Goal: Task Accomplishment & Management: Manage account settings

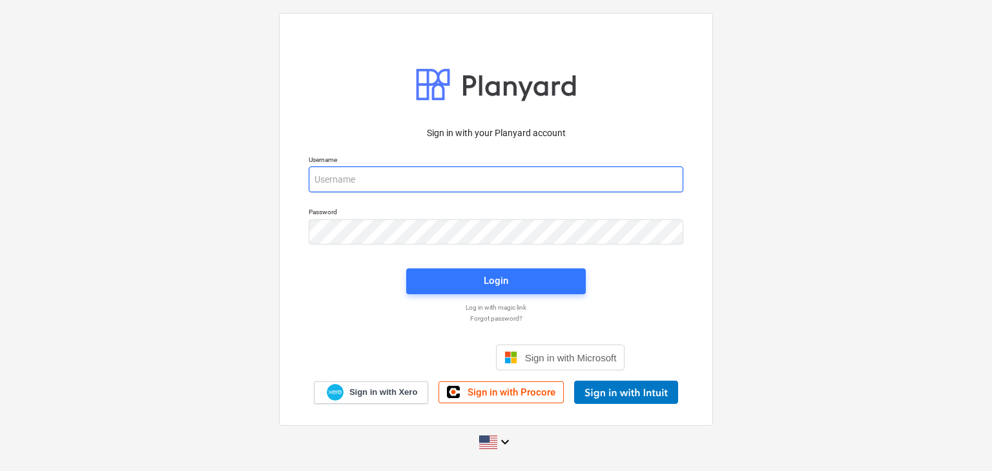
click at [348, 176] on input "email" at bounding box center [496, 180] width 375 height 26
paste input "[EMAIL_ADDRESS][DOMAIN_NAME]"
type input "[EMAIL_ADDRESS][DOMAIN_NAME]"
click at [508, 297] on div "Login" at bounding box center [496, 281] width 195 height 41
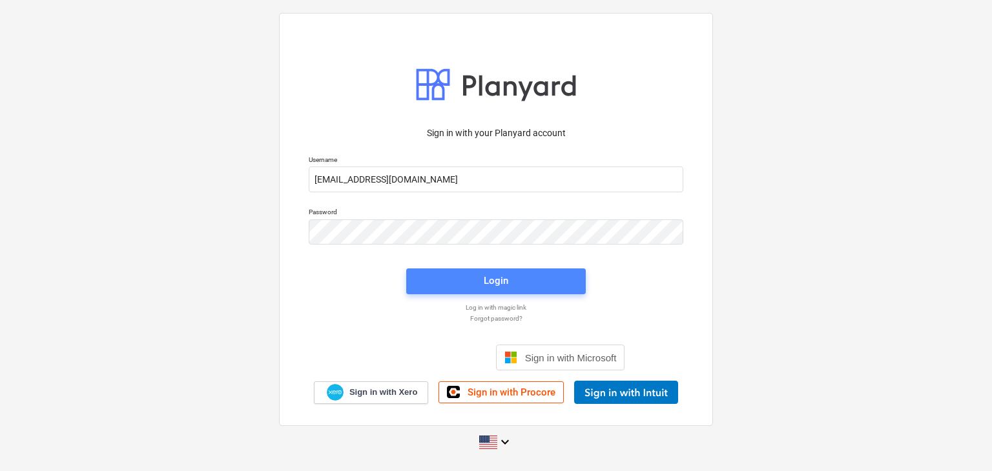
click at [507, 279] on div "Login" at bounding box center [496, 281] width 25 height 17
